Goal: Task Accomplishment & Management: Complete application form

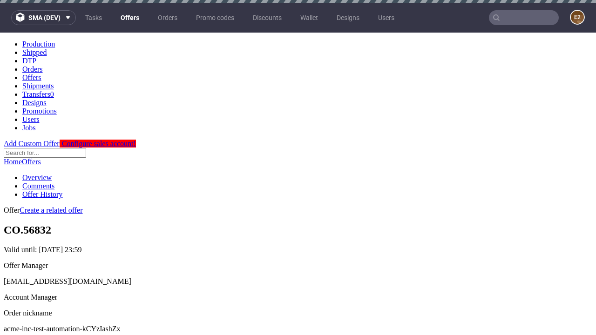
scroll to position [3, 0]
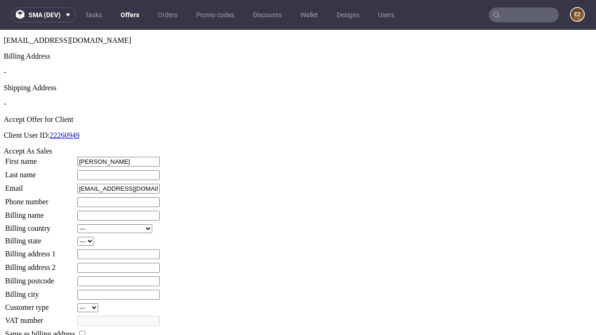
type input "[PERSON_NAME]"
type input "1509813888"
type input "[PERSON_NAME].Frami75"
select select "13"
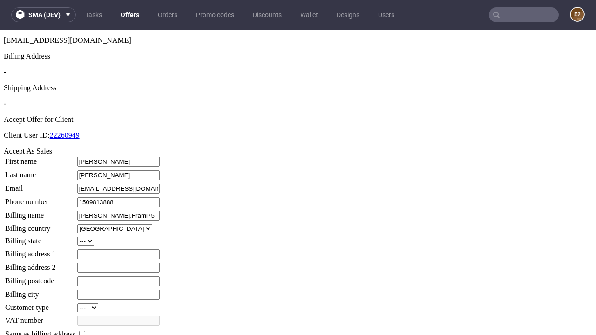
select select "132"
type input "[PERSON_NAME].Frami75"
type input "876 [DEMOGRAPHIC_DATA] View"
type input "WW7 1IF"
type input "[PERSON_NAME]"
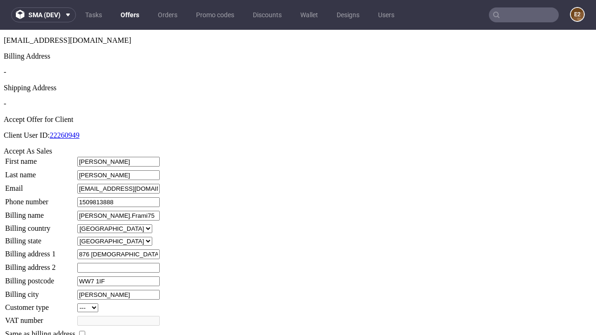
click at [85, 331] on input "checkbox" at bounding box center [82, 334] width 6 height 6
checkbox input "true"
type input "[PERSON_NAME].Frami75"
select select "13"
type input "876 [DEMOGRAPHIC_DATA] View"
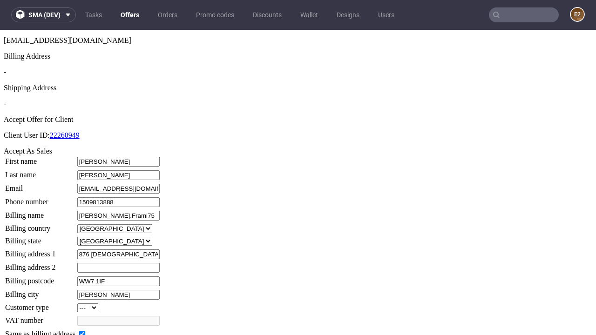
type input "WW7 1IF"
type input "[PERSON_NAME]"
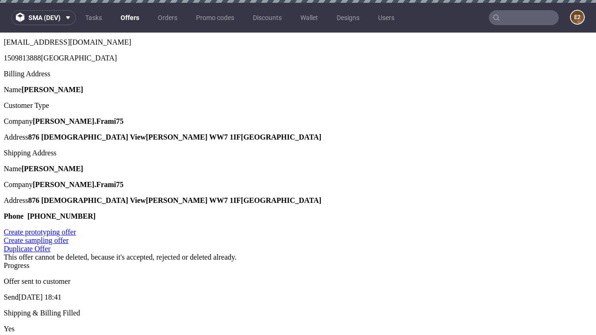
scroll to position [0, 0]
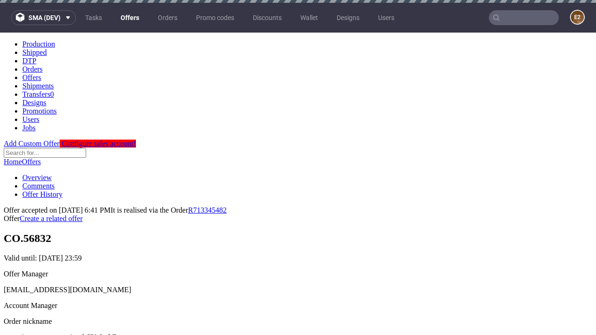
type input "[DATE]"
select select "12214305"
type input "In progress..."
